Goal: Transaction & Acquisition: Download file/media

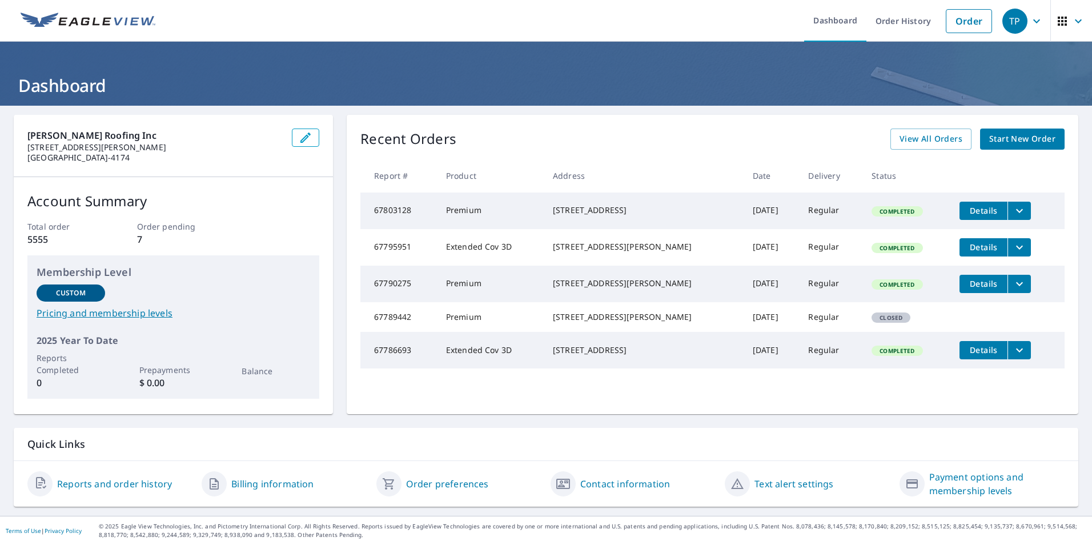
click at [966, 210] on span "Details" at bounding box center [983, 210] width 34 height 11
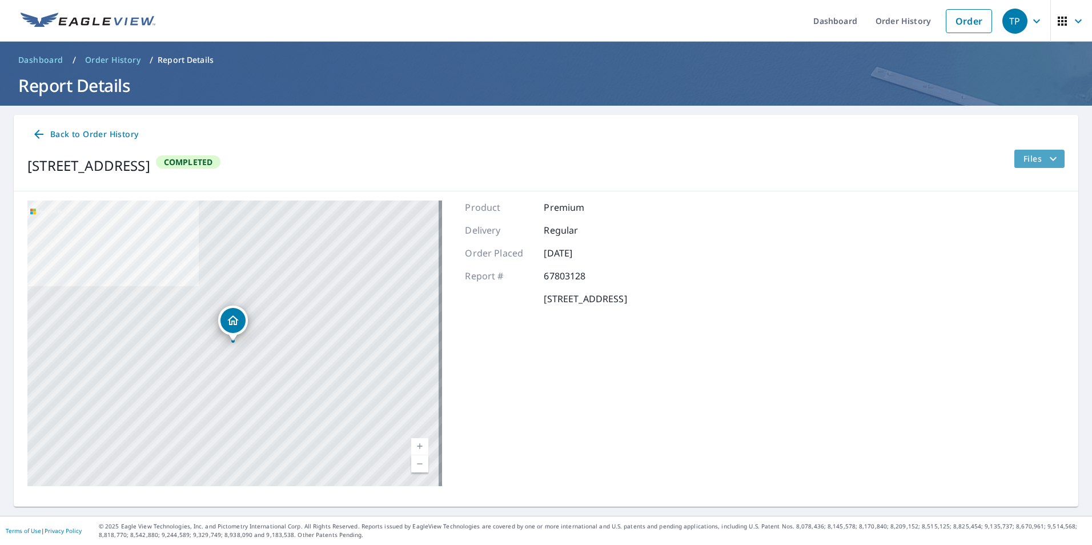
click at [1013, 159] on button "Files" at bounding box center [1038, 159] width 51 height 18
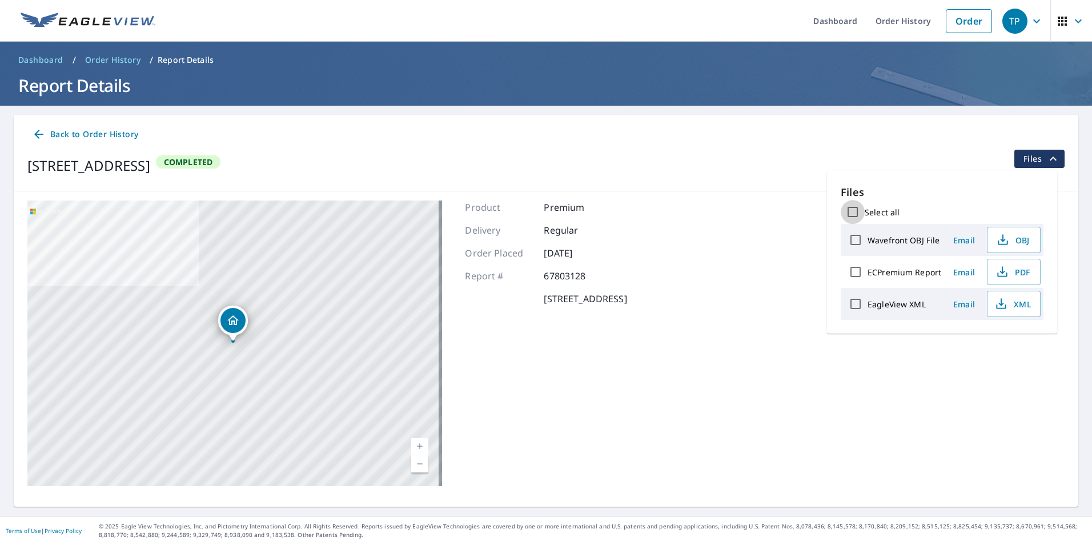
click at [856, 212] on input "Select all" at bounding box center [852, 212] width 24 height 24
checkbox input "true"
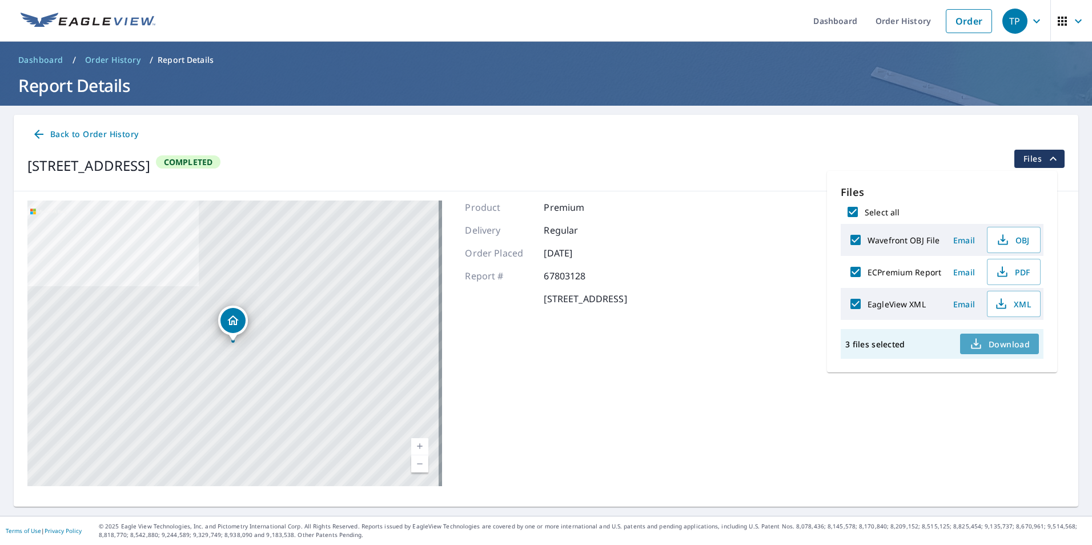
click at [986, 335] on button "Download" at bounding box center [999, 343] width 79 height 21
